Goal: Task Accomplishment & Management: Use online tool/utility

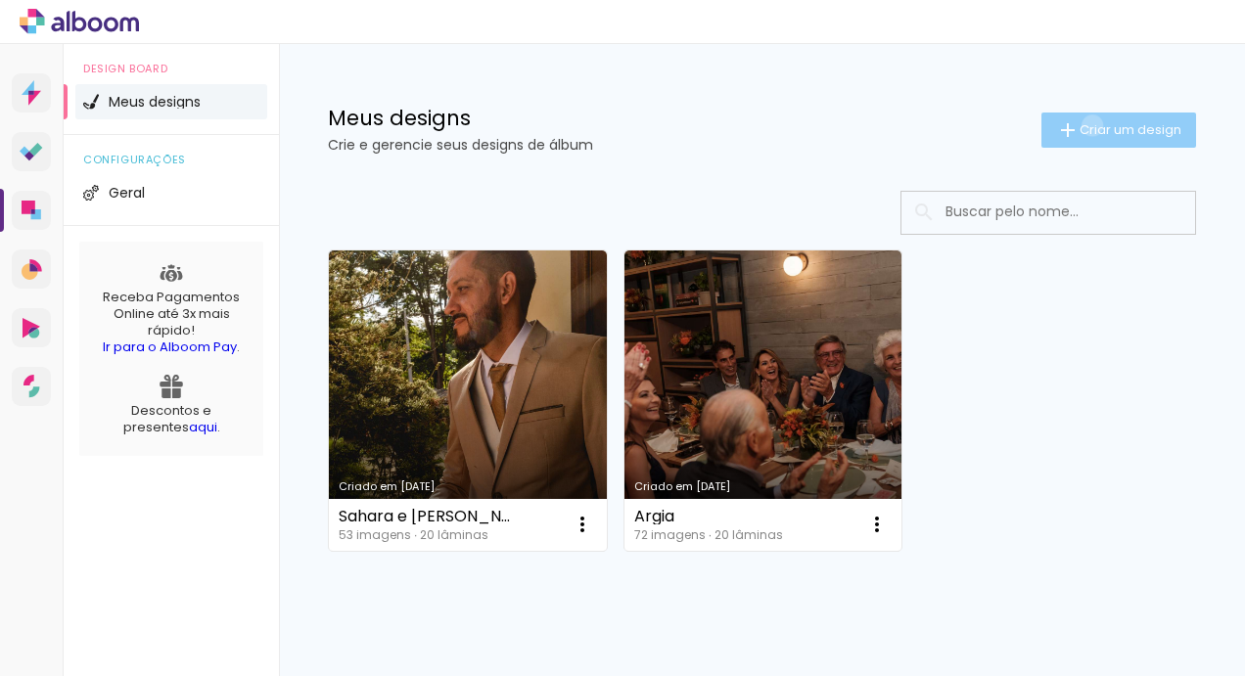
click at [1080, 125] on span "Criar um design" at bounding box center [1131, 129] width 102 height 13
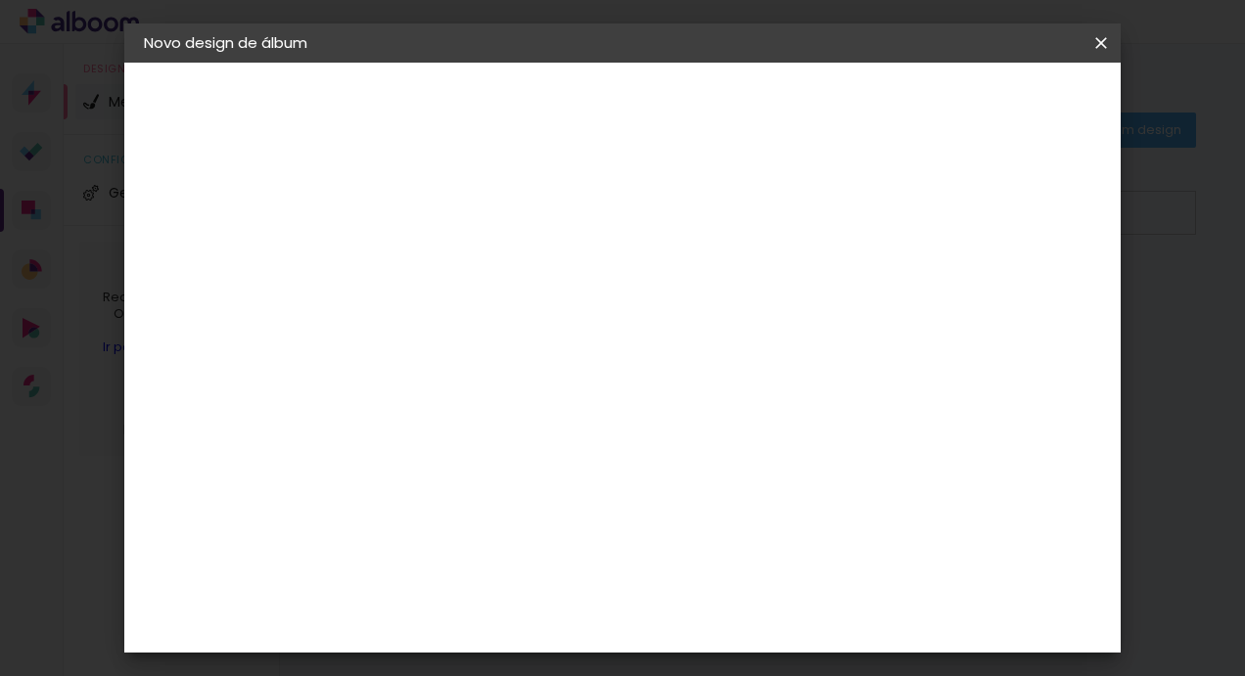
click at [464, 264] on input at bounding box center [464, 263] width 0 height 30
type input "Pam e Diego"
type paper-input "Pam e Diego"
click at [665, 114] on paper-button "Avançar" at bounding box center [617, 103] width 96 height 33
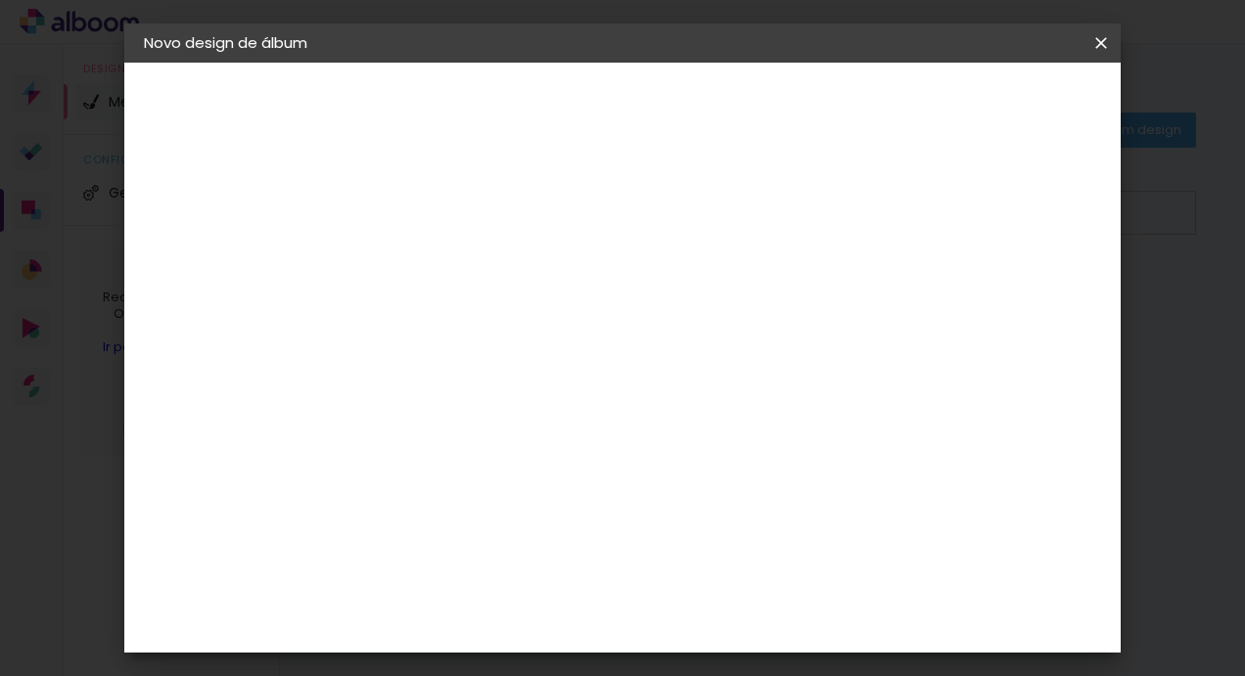
click at [511, 374] on input at bounding box center [514, 371] width 198 height 24
type input "go"
type paper-input "go"
click at [492, 442] on div "Go image" at bounding box center [475, 446] width 48 height 31
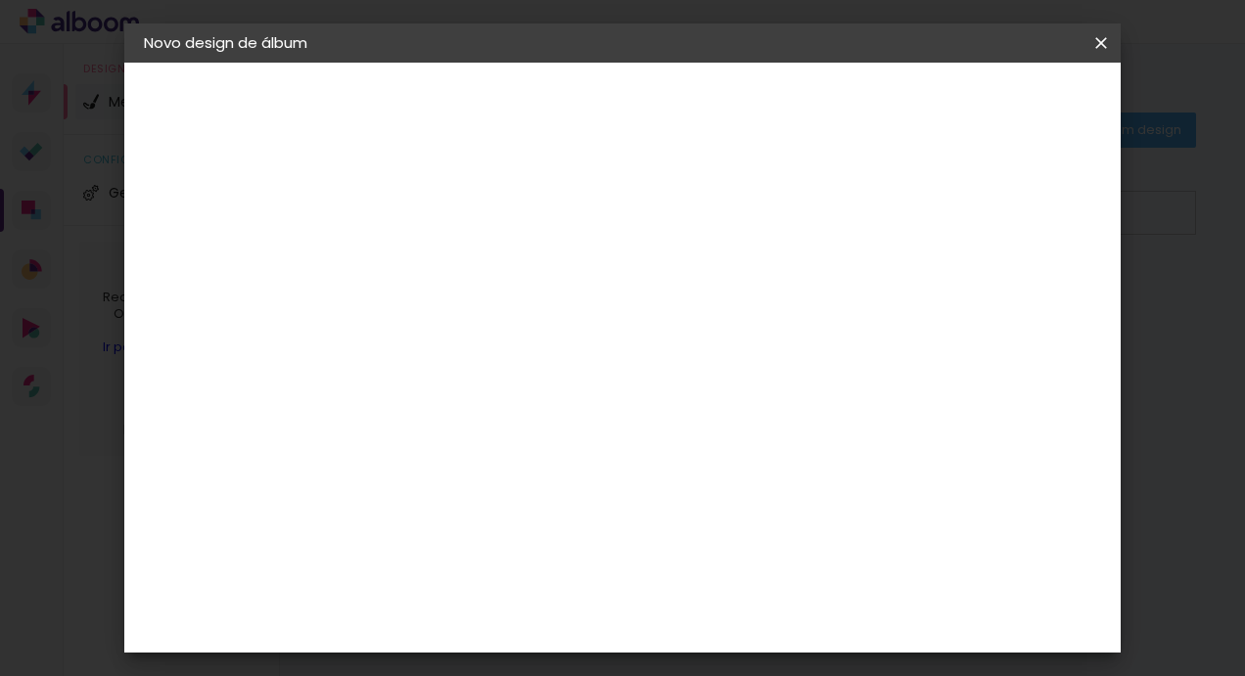
click at [0, 0] on slot "Tamanho Livre" at bounding box center [0, 0] width 0 height 0
click at [499, 441] on div "Go image" at bounding box center [475, 446] width 48 height 31
click at [0, 0] on slot "Avançar" at bounding box center [0, 0] width 0 height 0
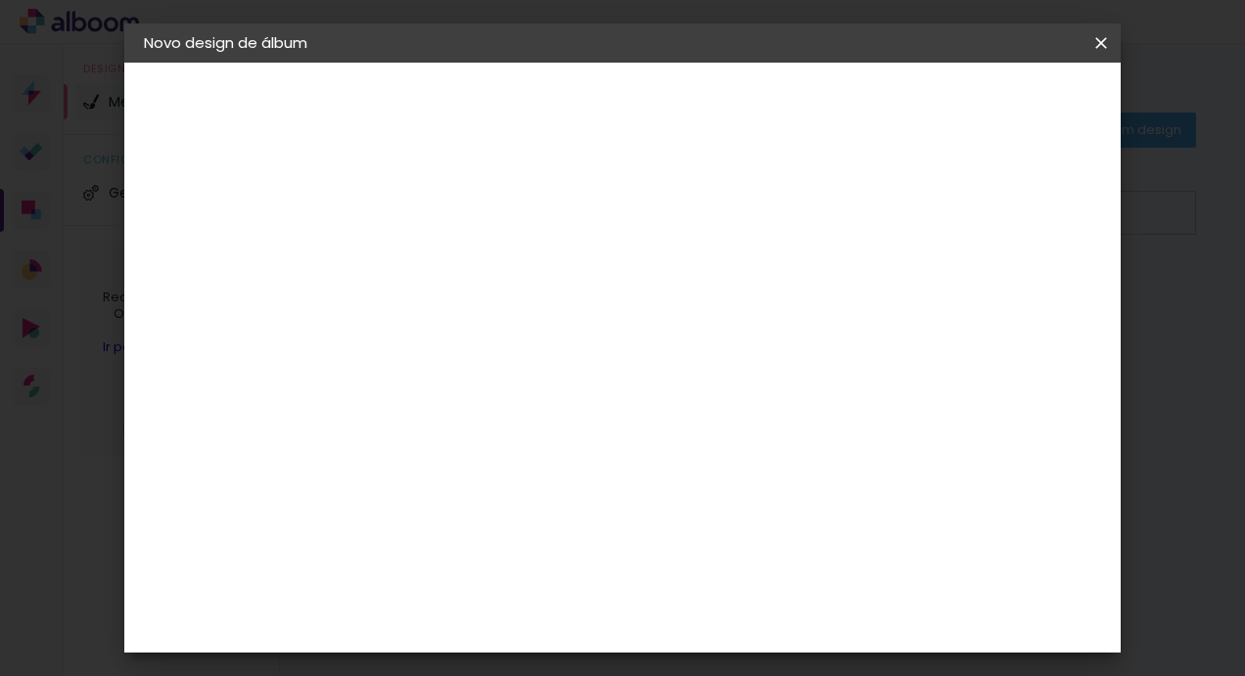
click at [540, 326] on input "text" at bounding box center [502, 341] width 76 height 30
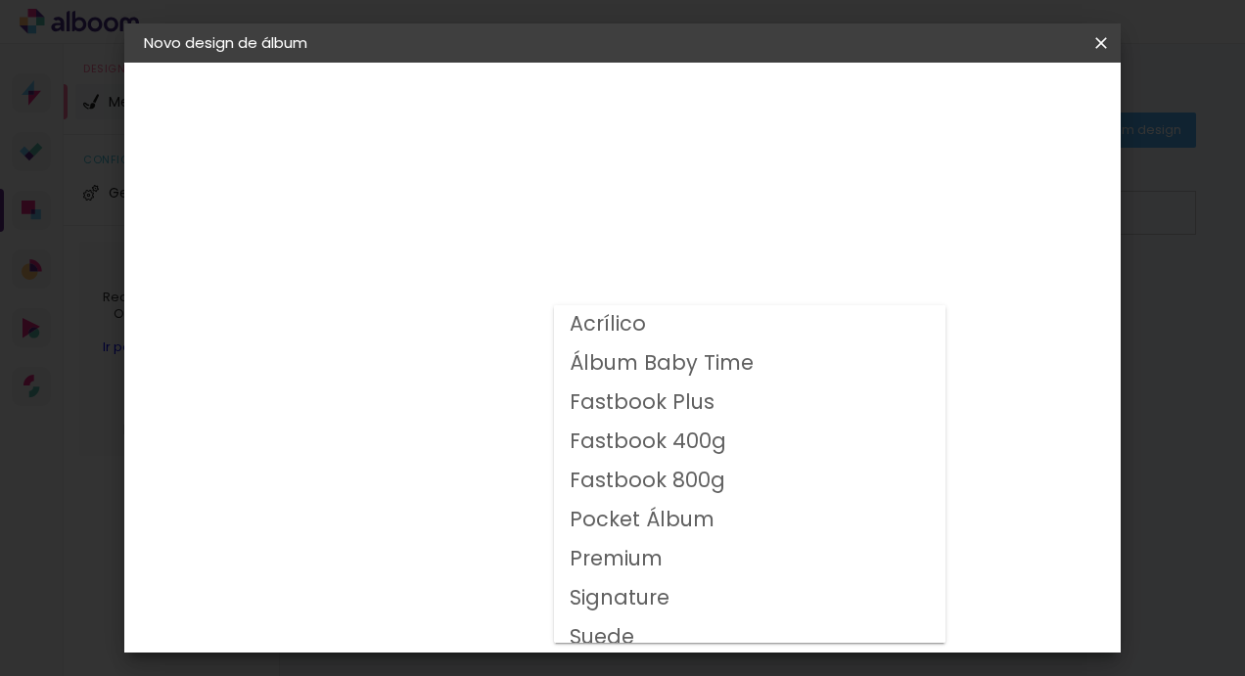
click at [0, 0] on slot "Fastbook 400g" at bounding box center [0, 0] width 0 height 0
type input "Fastbook 400g"
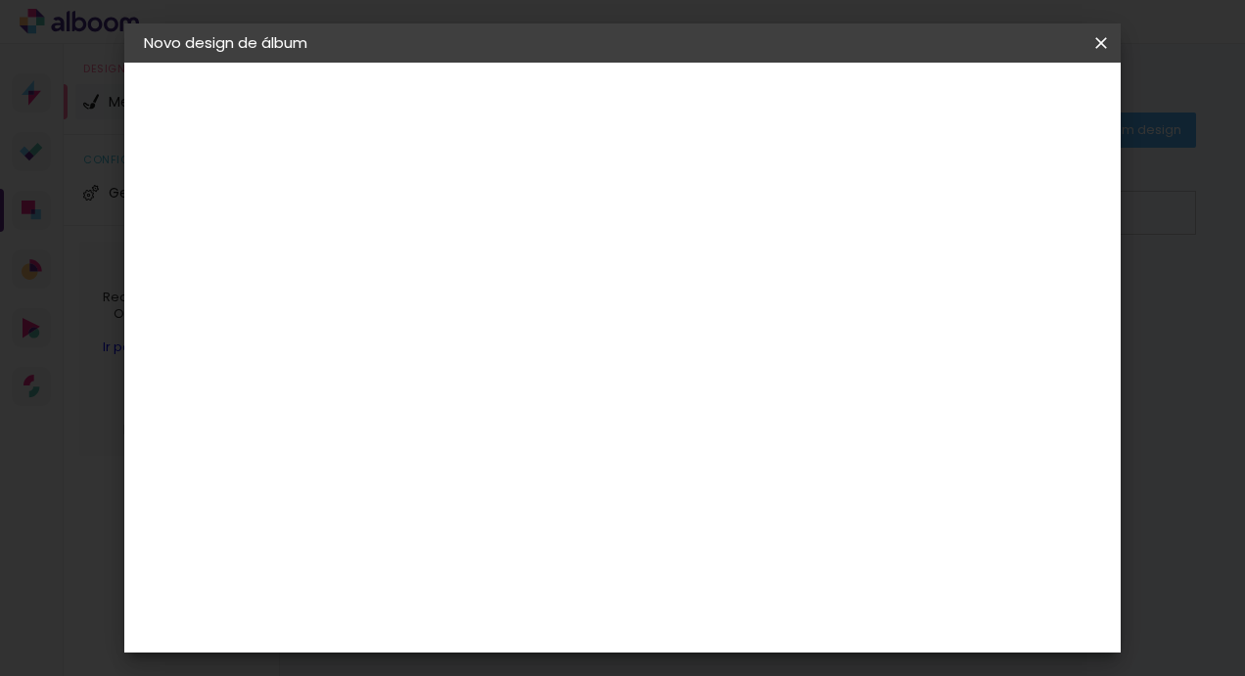
scroll to position [218, 0]
click at [596, 454] on span "30 × 25" at bounding box center [550, 480] width 91 height 52
click at [596, 326] on span "30 × 20" at bounding box center [550, 358] width 91 height 64
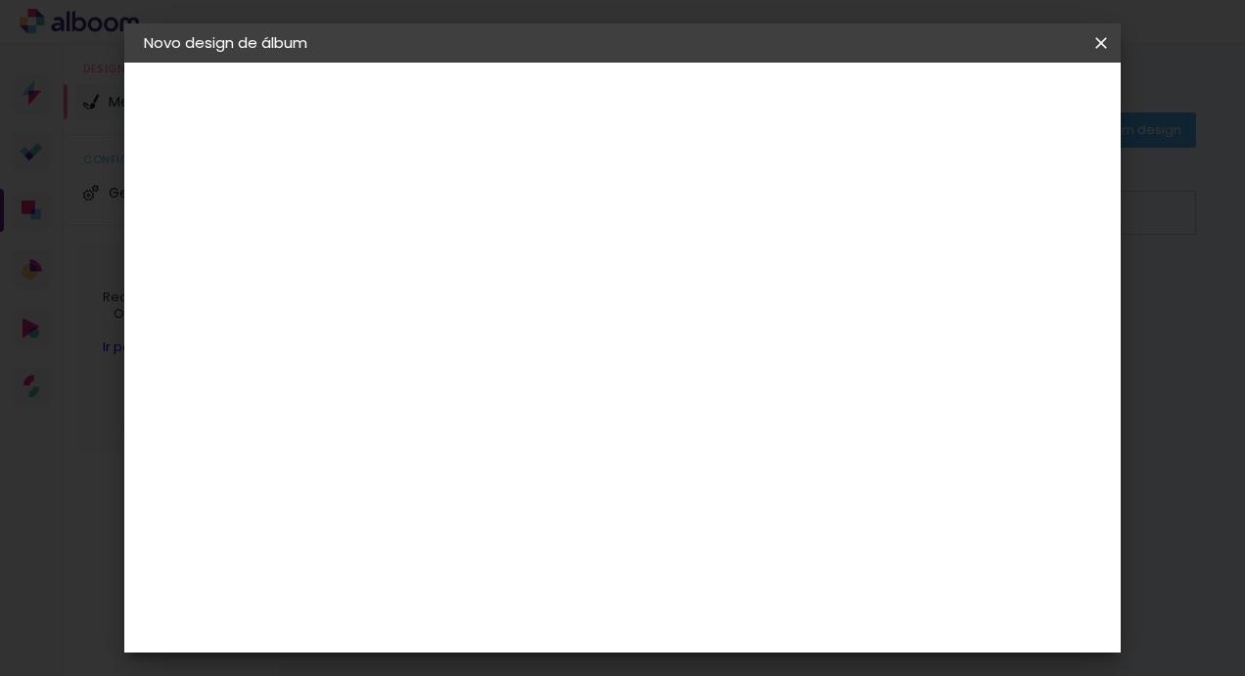
click at [783, 114] on paper-button "Avançar" at bounding box center [735, 103] width 96 height 33
click at [867, 211] on div at bounding box center [859, 211] width 18 height 18
type paper-checkbox "on"
type input "1"
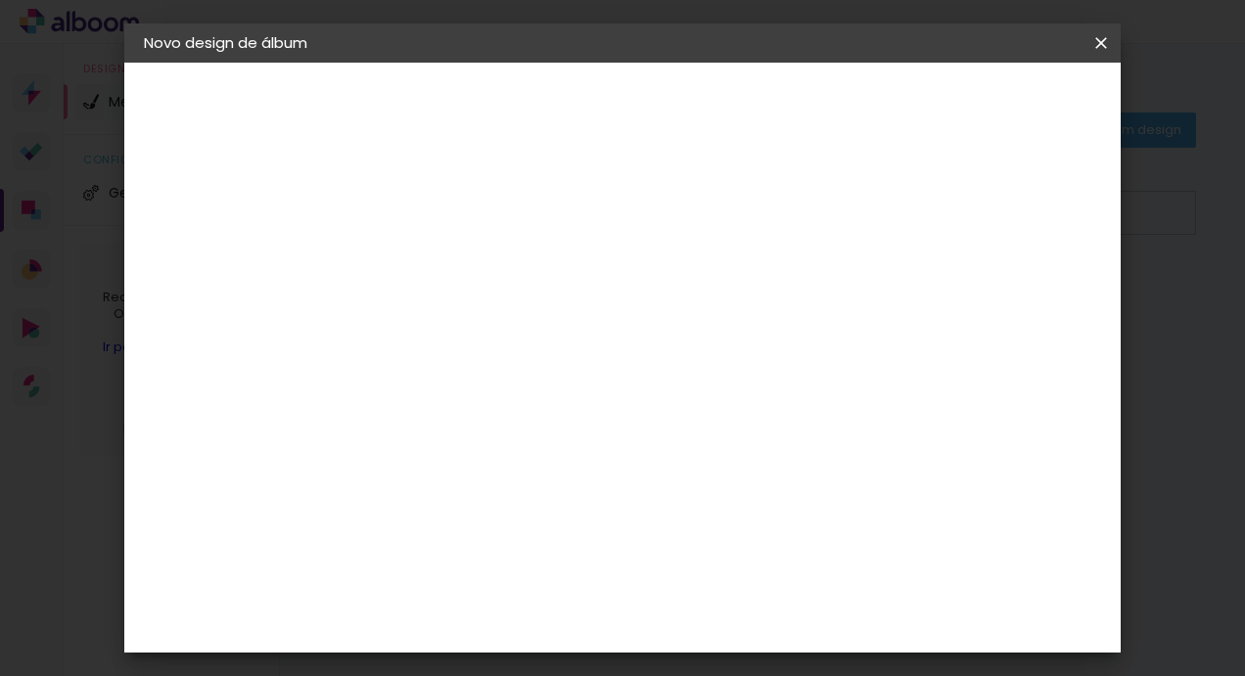
type paper-input "1"
click at [474, 213] on input "1" at bounding box center [449, 210] width 68 height 24
type input "0"
type paper-input "0"
click at [474, 213] on input "0" at bounding box center [449, 210] width 68 height 24
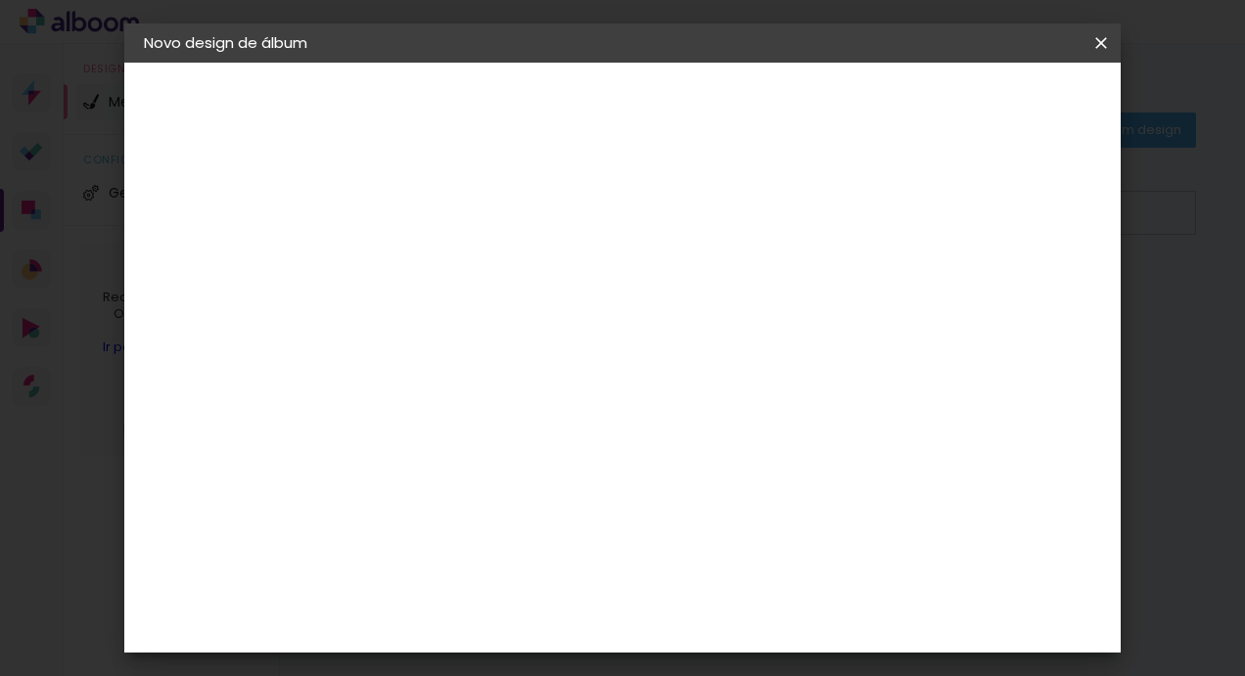
click at [978, 110] on span "Iniciar design" at bounding box center [933, 104] width 89 height 14
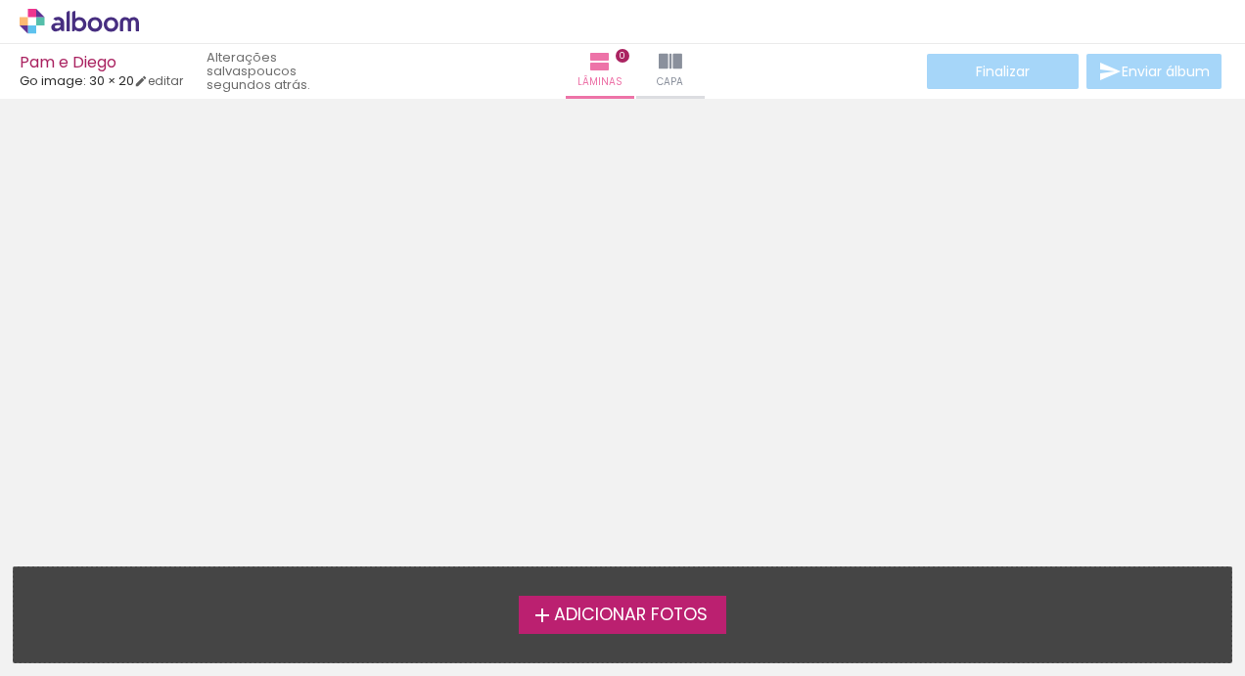
click at [632, 607] on span "Adicionar Fotos" at bounding box center [631, 616] width 154 height 18
click at [0, 0] on input "file" at bounding box center [0, 0] width 0 height 0
